Goal: Task Accomplishment & Management: Manage account settings

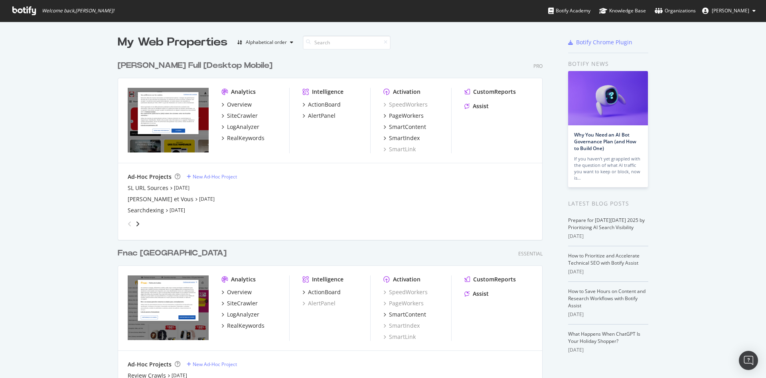
scroll to position [371, 753]
click at [237, 116] on div "SiteCrawler" at bounding box center [242, 116] width 31 height 8
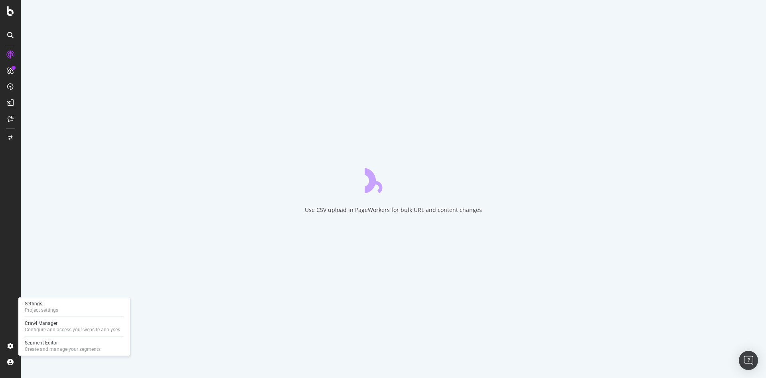
drag, startPoint x: 67, startPoint y: 344, endPoint x: 77, endPoint y: 338, distance: 11.6
click at [67, 344] on div "Segment Editor" at bounding box center [63, 343] width 76 height 6
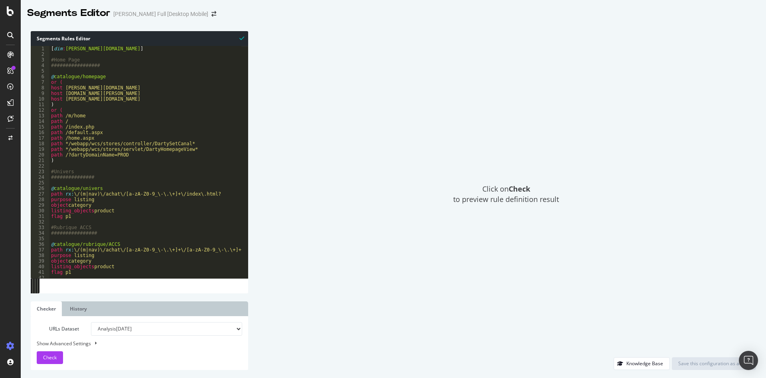
click at [179, 126] on div "[ dim : [PERSON_NAME][DOMAIN_NAME] ] #Home Page ################# @ catalogue/h…" at bounding box center [306, 164] width 514 height 237
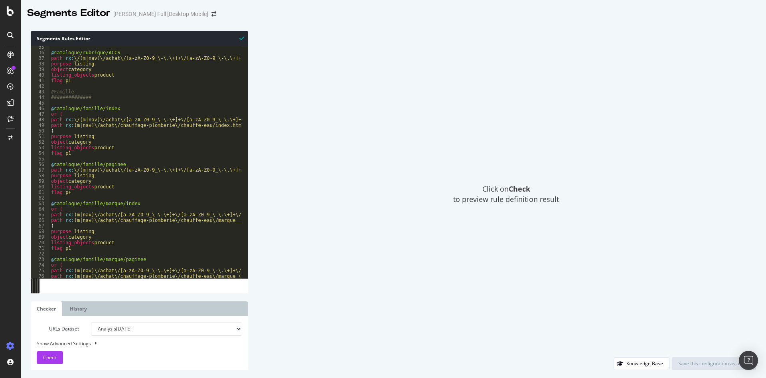
scroll to position [14, 0]
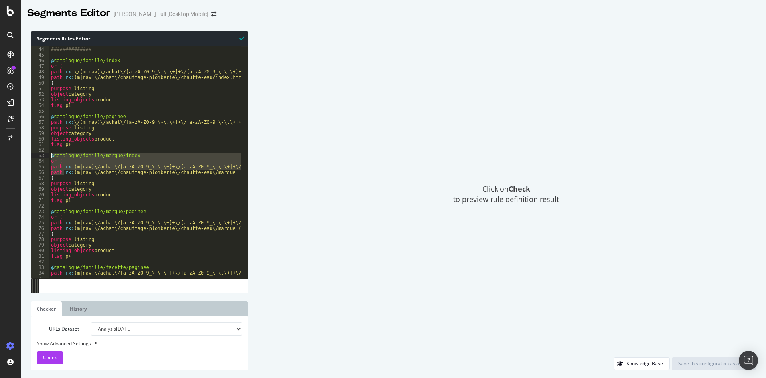
drag, startPoint x: 65, startPoint y: 175, endPoint x: 27, endPoint y: 156, distance: 43.0
click at [27, 156] on div "Segments Rules Editor path /index.php 43 44 45 46 47 48 49 50 51 52 53 54 55 56…" at bounding box center [394, 200] width 746 height 355
click at [59, 176] on div "#Famille ############## @ catalogue/famille/index or ( path rx : \/(m|nav)\/ach…" at bounding box center [306, 159] width 514 height 237
drag, startPoint x: 59, startPoint y: 177, endPoint x: 38, endPoint y: 157, distance: 28.8
click at [38, 157] on div ") 43 44 45 46 47 48 49 50 51 52 53 54 55 56 57 58 59 60 61 62 63 64 65 66 67 68…" at bounding box center [140, 162] width 218 height 232
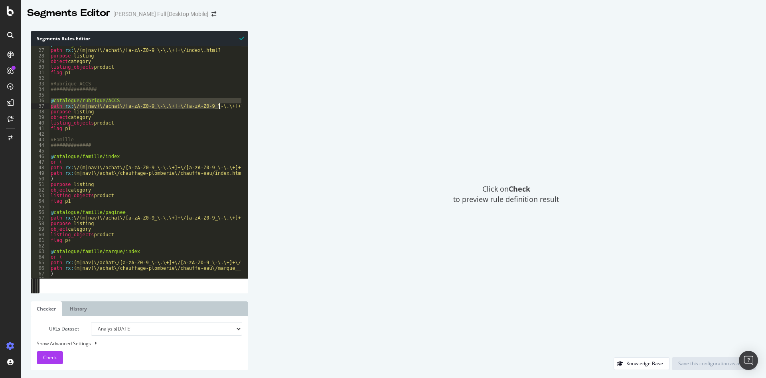
scroll to position [0, 59]
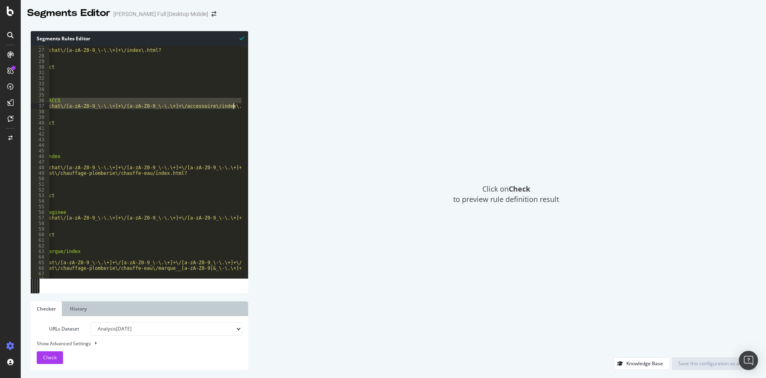
drag, startPoint x: 50, startPoint y: 101, endPoint x: 247, endPoint y: 108, distance: 197.3
click at [247, 108] on div "@catalogue/famille/marque/index or ( 26 27 28 29 30 31 32 33 34 35 36 37 38 39 …" at bounding box center [140, 162] width 218 height 232
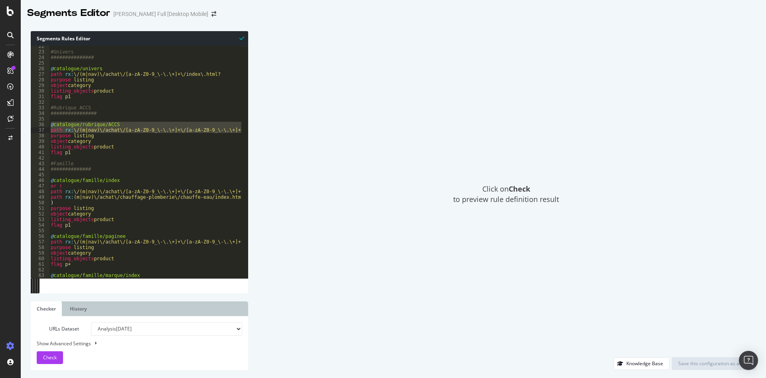
scroll to position [5, 0]
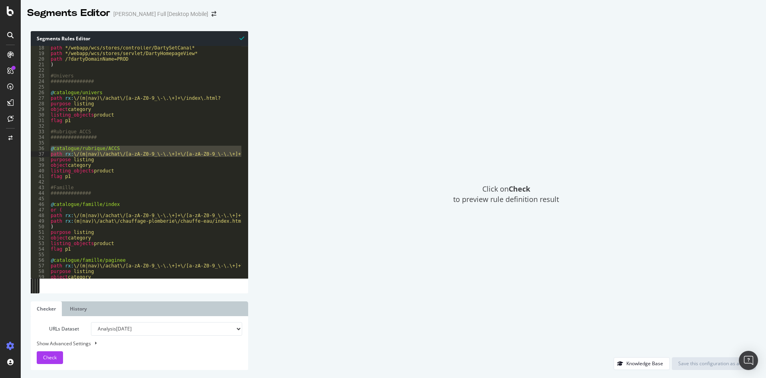
click at [139, 15] on div "[PERSON_NAME] Full [Desktop Mobile]" at bounding box center [160, 14] width 95 height 8
click at [127, 15] on div "[PERSON_NAME] Full [Desktop Mobile]" at bounding box center [160, 14] width 95 height 8
click at [119, 204] on div "path */webapp/wcs/stores/controller/DartySetCanal* path */webapp/wcs/stores/ser…" at bounding box center [306, 163] width 514 height 237
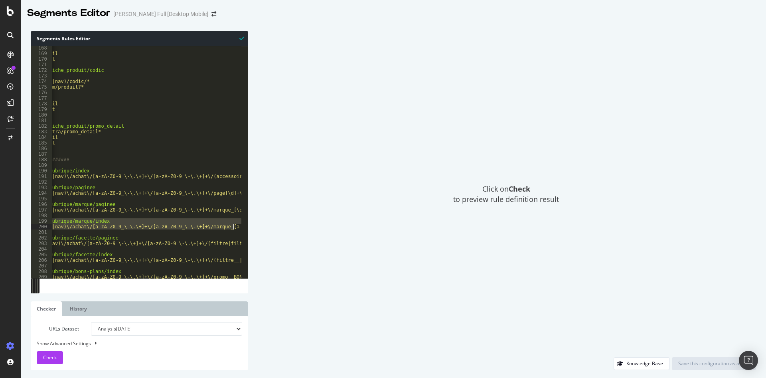
scroll to position [0, 91]
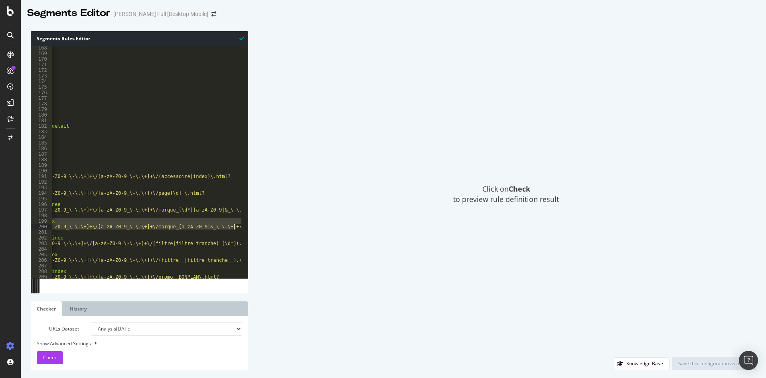
drag, startPoint x: 53, startPoint y: 220, endPoint x: 256, endPoint y: 228, distance: 202.9
click at [256, 228] on div "Segments Rules Editor @catalogue/famille/index 168 169 170 171 172 173 174 175 …" at bounding box center [394, 200] width 746 height 355
type textarea "@catalogue/rubrique/marque/index path rx:\/(m|nav)\/achat\/[a-zA-Z0-9_\-\.\+]+\…"
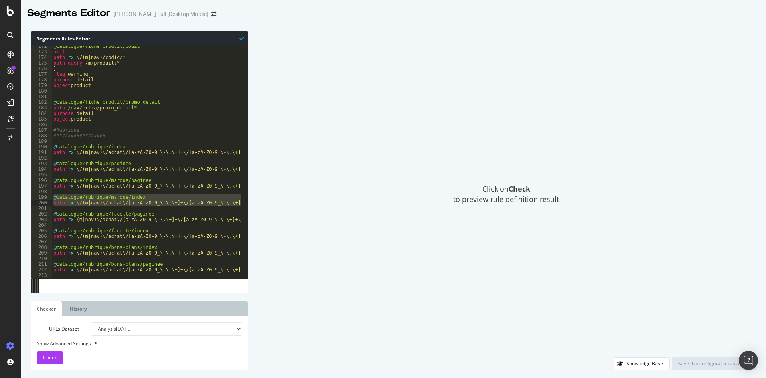
scroll to position [53, 0]
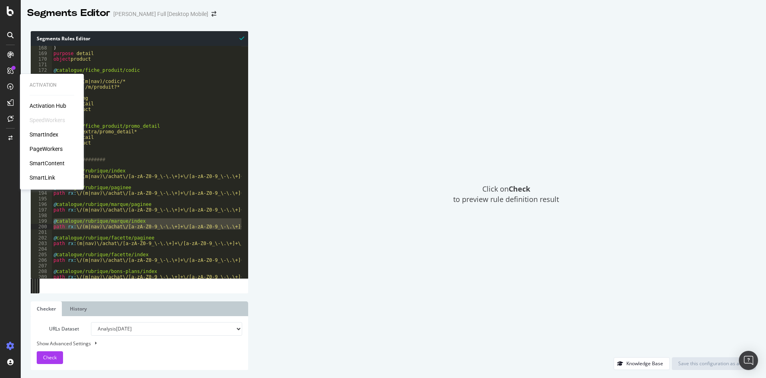
click at [50, 146] on div "PageWorkers" at bounding box center [46, 149] width 33 height 8
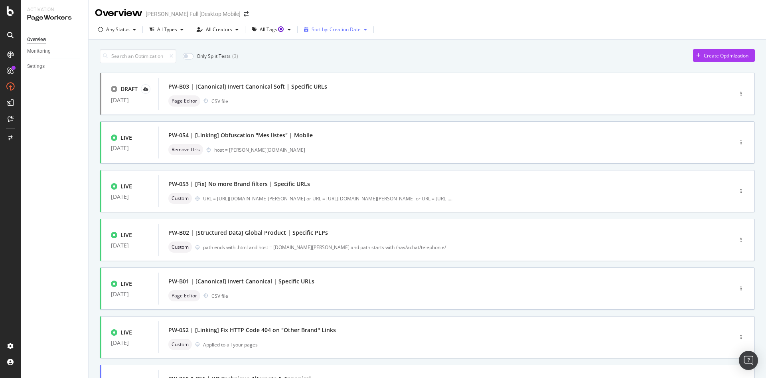
click at [364, 30] on icon "button" at bounding box center [365, 29] width 3 height 5
click at [181, 31] on icon "button" at bounding box center [181, 29] width 3 height 5
click at [235, 30] on icon "button" at bounding box center [236, 29] width 3 height 5
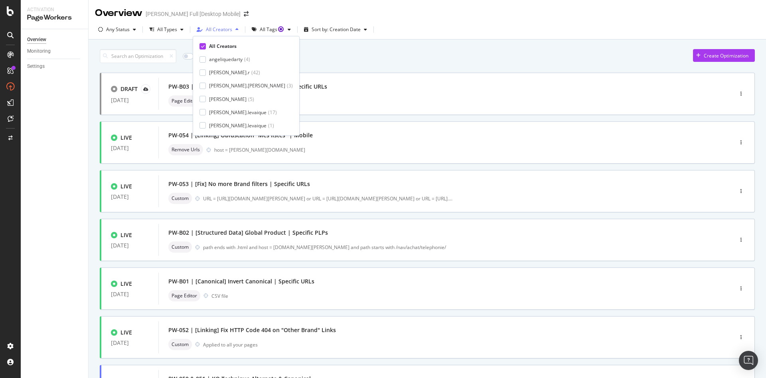
click at [235, 30] on icon "button" at bounding box center [236, 29] width 3 height 5
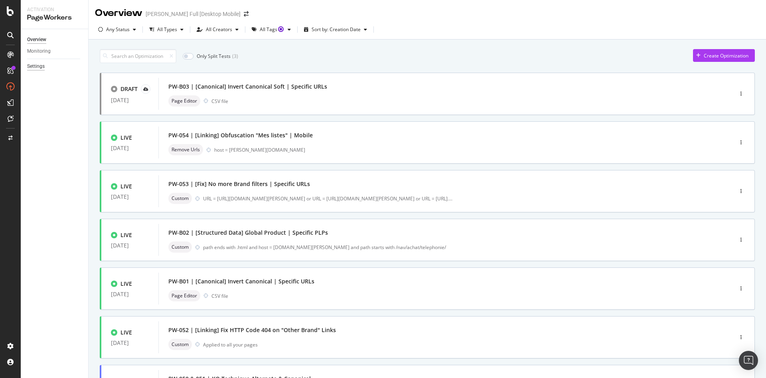
click at [41, 67] on div "Settings" at bounding box center [36, 66] width 18 height 8
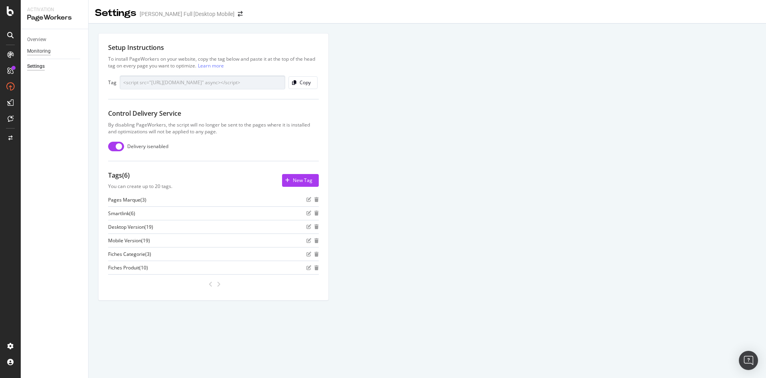
click at [41, 52] on div "Monitoring" at bounding box center [39, 51] width 24 height 8
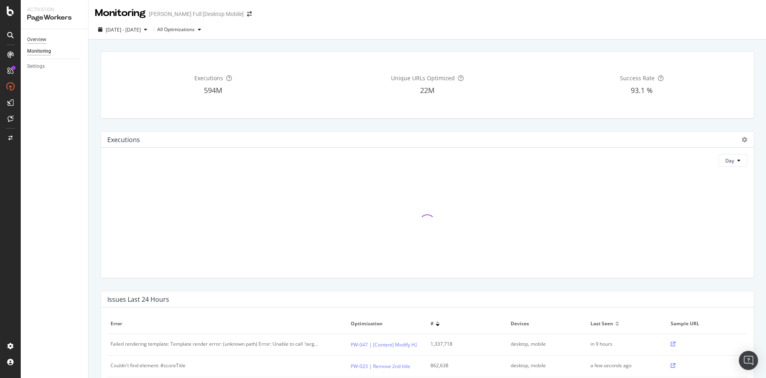
click at [45, 40] on div "Overview" at bounding box center [36, 40] width 19 height 8
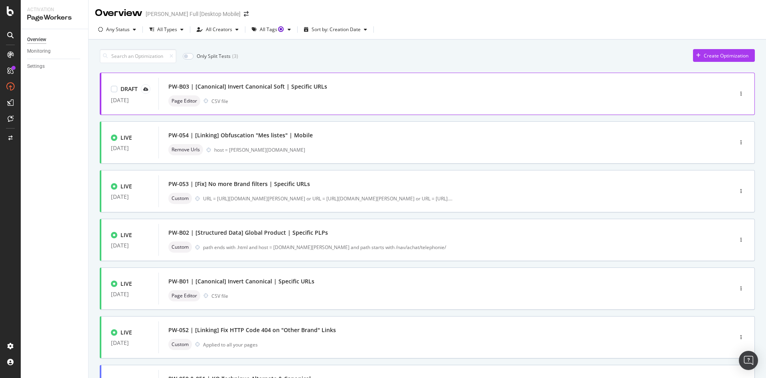
click at [281, 101] on div "Page Editor CSV file" at bounding box center [433, 100] width 531 height 11
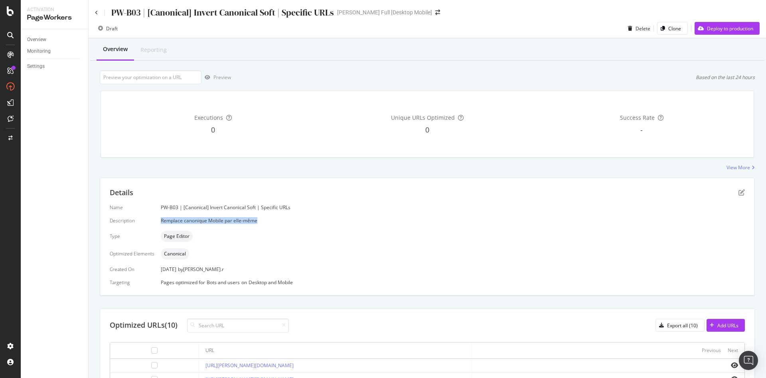
drag, startPoint x: 265, startPoint y: 220, endPoint x: 155, endPoint y: 219, distance: 110.2
click at [155, 219] on div "Name PW-B03 | [Canonical] Invert Canonical Soft | Specific URLs Description Rem…" at bounding box center [427, 245] width 635 height 82
click at [172, 221] on div "Remplace canonique Mobile par elle-même" at bounding box center [453, 220] width 584 height 7
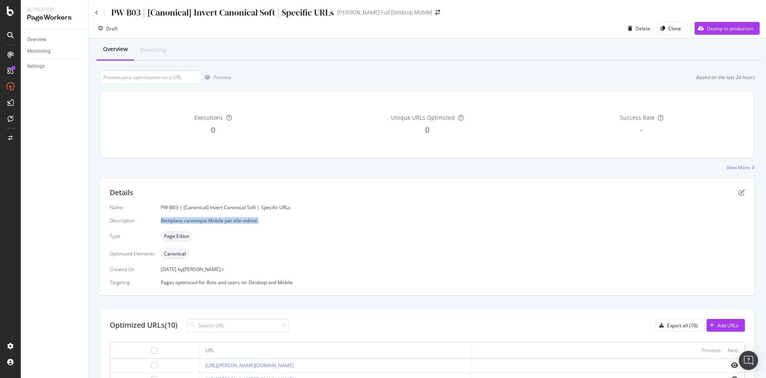
click at [172, 221] on div "Remplace canonique Mobile par elle-même" at bounding box center [453, 220] width 584 height 7
click at [172, 220] on div "Remplace canonique Mobile par elle-même" at bounding box center [453, 220] width 584 height 7
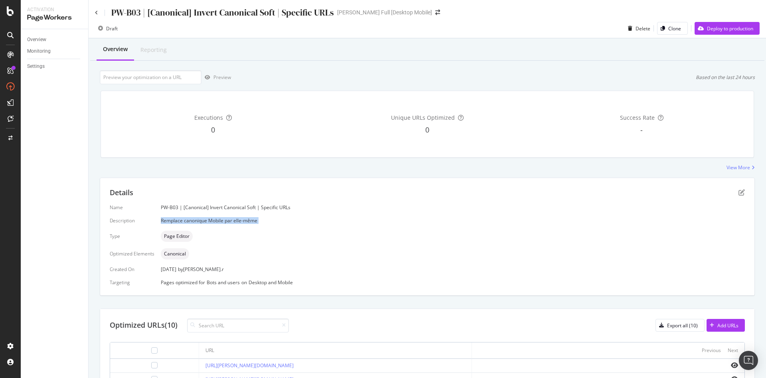
click at [172, 220] on div "Remplace canonique Mobile par elle-même" at bounding box center [453, 220] width 584 height 7
click at [707, 30] on div "Deploy to production" at bounding box center [730, 28] width 46 height 7
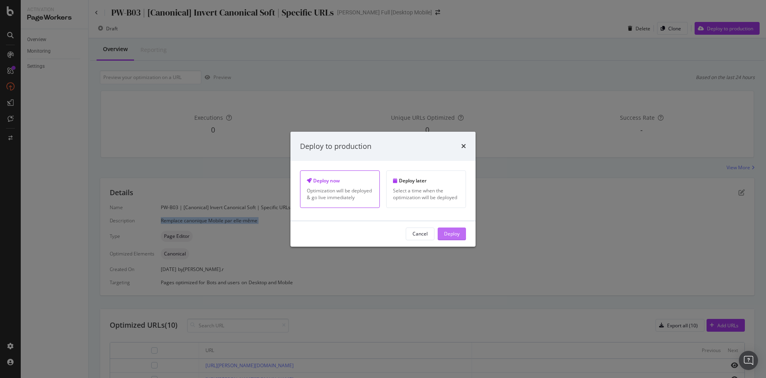
click at [444, 234] on div "Deploy" at bounding box center [452, 233] width 16 height 7
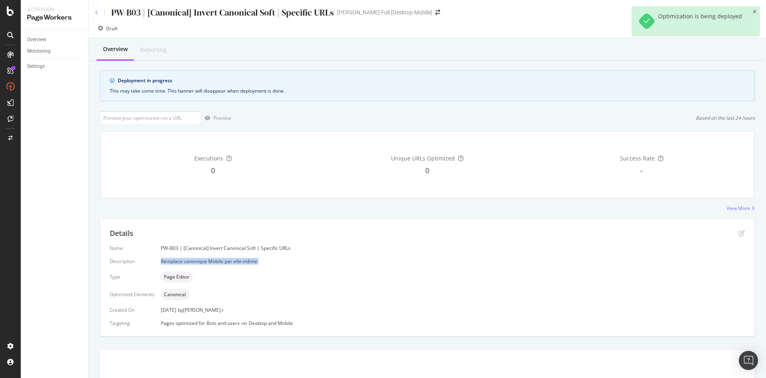
click at [96, 12] on icon at bounding box center [96, 12] width 3 height 5
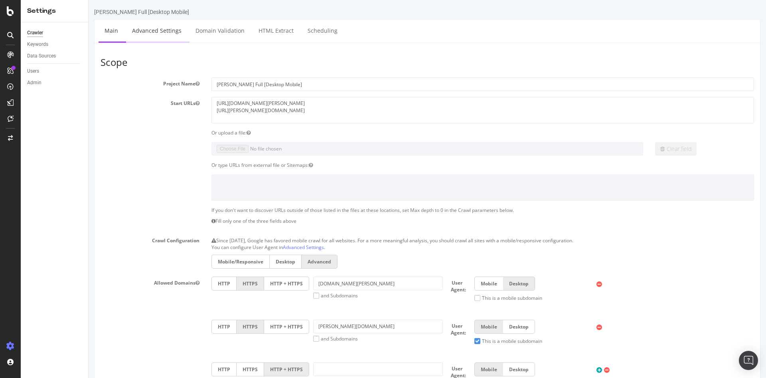
click at [152, 30] on link "Advanced Settings" at bounding box center [156, 31] width 61 height 22
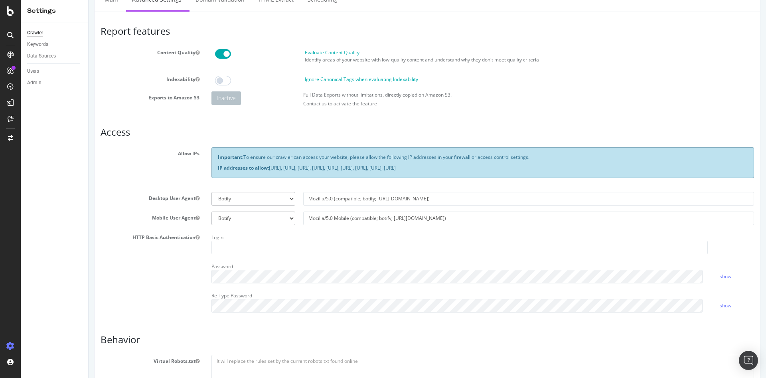
scroll to position [80, 0]
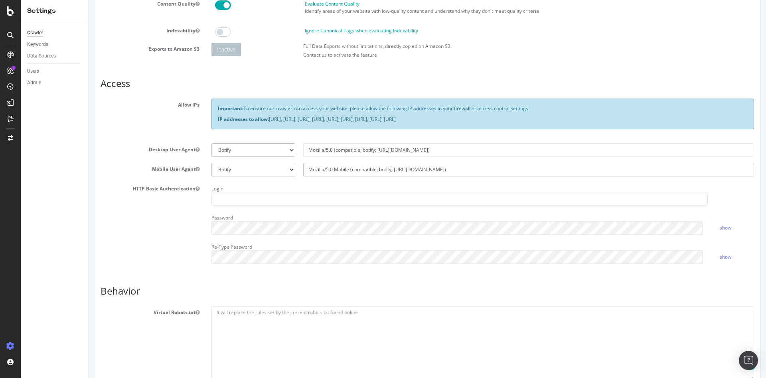
drag, startPoint x: 440, startPoint y: 170, endPoint x: 291, endPoint y: 161, distance: 149.2
click at [291, 161] on section "Allow IPs Important: To ensure our crawler can access your website, please allo…" at bounding box center [428, 184] width 654 height 171
click at [343, 150] on input "Mozilla/5.0 (compatible; botify; http://botify.com)" at bounding box center [528, 150] width 451 height 14
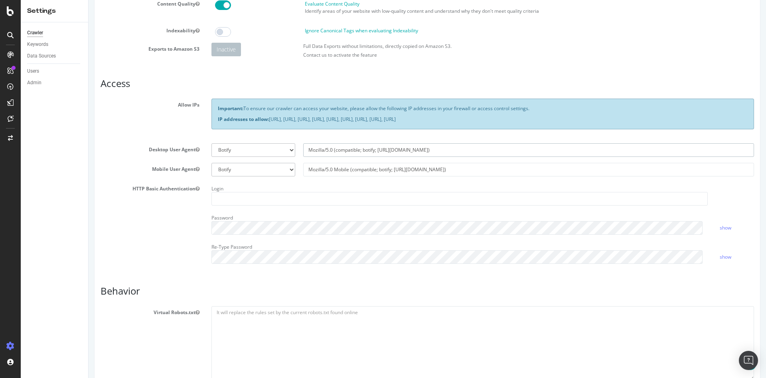
drag, startPoint x: 420, startPoint y: 149, endPoint x: 301, endPoint y: 140, distance: 118.5
click at [301, 140] on section "Allow IPs Important: To ensure our crawler can access your website, please allo…" at bounding box center [428, 184] width 654 height 171
drag, startPoint x: 439, startPoint y: 168, endPoint x: 315, endPoint y: 161, distance: 124.3
click at [315, 161] on section "Allow IPs Important: To ensure our crawler can access your website, please allo…" at bounding box center [428, 184] width 654 height 171
click at [329, 170] on input "Mozilla/5.0 Mobile (compatible; botify; http://botify.com)" at bounding box center [528, 170] width 451 height 14
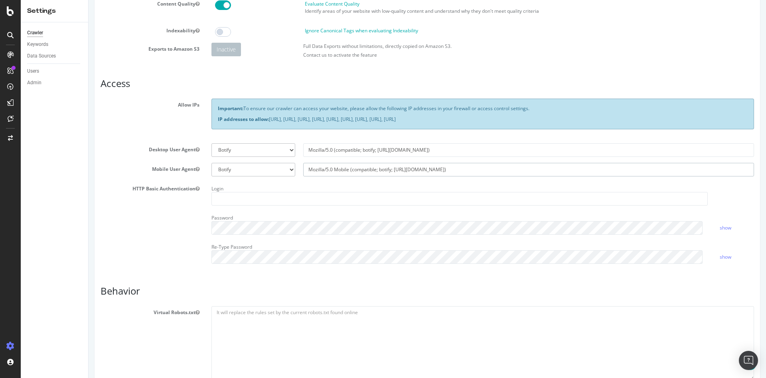
click at [329, 170] on input "Mozilla/5.0 Mobile (compatible; botify; http://botify.com)" at bounding box center [528, 170] width 451 height 14
click at [329, 169] on input "Mozilla/5.0 Mobile (compatible; botify; http://botify.com)" at bounding box center [528, 170] width 451 height 14
click at [348, 152] on input "Mozilla/5.0 (compatible; botify; http://botify.com)" at bounding box center [528, 150] width 451 height 14
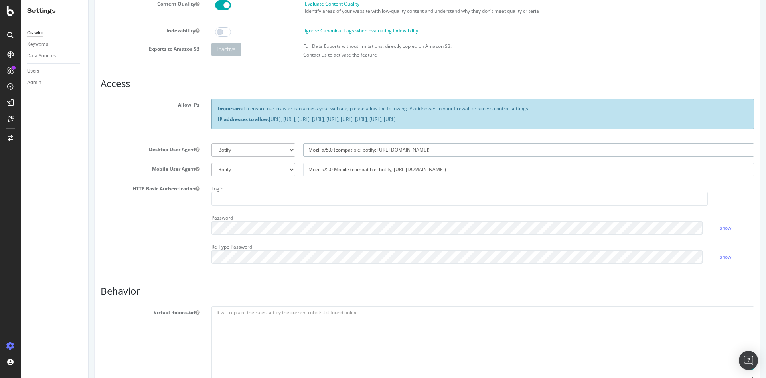
drag, startPoint x: 435, startPoint y: 149, endPoint x: 247, endPoint y: 132, distance: 189.6
click at [247, 132] on section "Allow IPs Important: To ensure our crawler can access your website, please allo…" at bounding box center [428, 184] width 654 height 171
drag, startPoint x: 441, startPoint y: 148, endPoint x: 294, endPoint y: 143, distance: 147.0
click at [294, 143] on div "Botify Googlebot Chrome Firefox Edge Custom Mozilla/5.0 (compatible; botify; ht…" at bounding box center [483, 150] width 551 height 14
select select
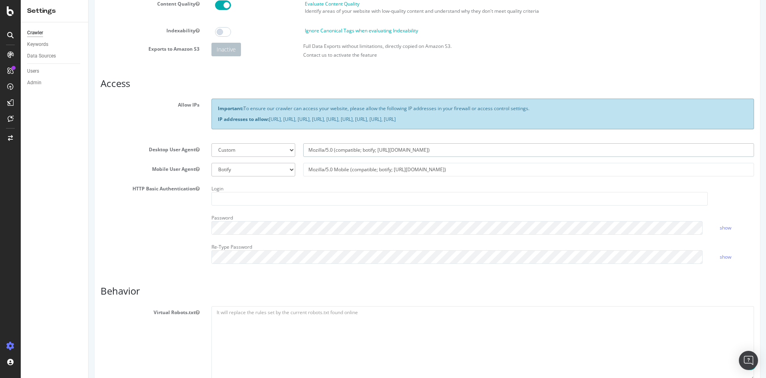
click at [446, 148] on input "Mozilla/5.0 (compatible; botify; http://botify.com)" at bounding box center [528, 150] width 451 height 14
click at [370, 119] on p "IP addresses to allow: 31.41.37.0/24, 44.206.2.192/26, 15.235.106.96/27, 52.6.2…" at bounding box center [483, 119] width 530 height 7
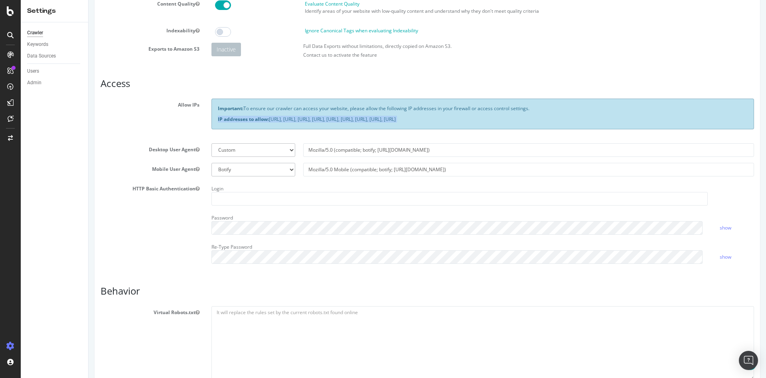
click at [370, 119] on p "IP addresses to allow: 31.41.37.0/24, 44.206.2.192/26, 15.235.106.96/27, 52.6.2…" at bounding box center [483, 119] width 530 height 7
drag, startPoint x: 270, startPoint y: 119, endPoint x: 651, endPoint y: 115, distance: 380.8
click at [651, 115] on div "Important: To ensure our crawler can access your website, please allow the foll…" at bounding box center [483, 114] width 543 height 30
copy p "31.41.37.0/24, 44.206.2.192/26, 15.235.106.96/27, 52.6.26.195/32, 52.203.178.22…"
click at [557, 119] on p "IP addresses to allow: 31.41.37.0/24, 44.206.2.192/26, 15.235.106.96/27, 52.6.2…" at bounding box center [483, 119] width 530 height 7
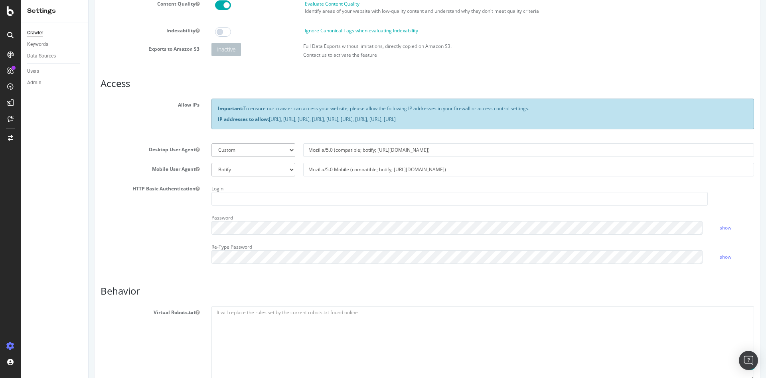
click at [557, 119] on p "IP addresses to allow: 31.41.37.0/24, 44.206.2.192/26, 15.235.106.96/27, 52.6.2…" at bounding box center [483, 119] width 530 height 7
drag, startPoint x: 217, startPoint y: 119, endPoint x: 593, endPoint y: 121, distance: 375.6
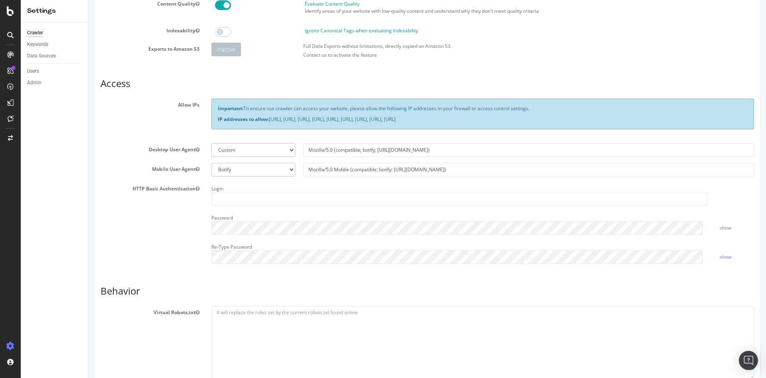
click at [651, 117] on p "IP addresses to allow: 31.41.37.0/24, 44.206.2.192/26, 15.235.106.96/27, 52.6.2…" at bounding box center [483, 119] width 530 height 7
copy p "IP addresses to allow: 31.41.37.0/24, 44.206.2.192/26, 15.235.106.96/27, 52.6.2…"
